Goal: Find specific page/section: Find specific page/section

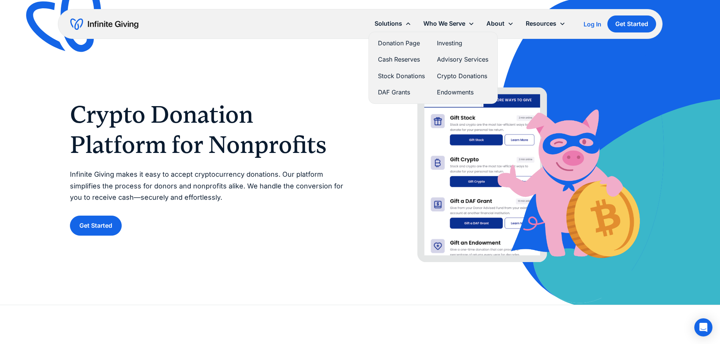
click at [400, 42] on link "Donation Page" at bounding box center [401, 43] width 47 height 10
